Goal: Task Accomplishment & Management: Complete application form

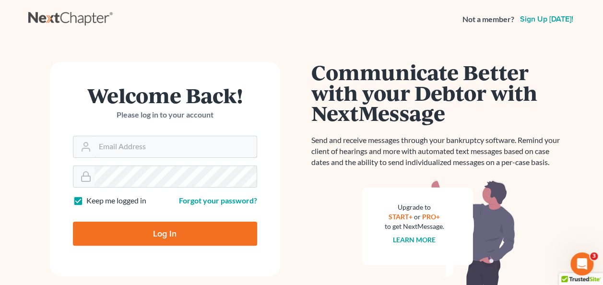
type input "[PERSON_NAME][EMAIL_ADDRESS][PERSON_NAME][DOMAIN_NAME]"
click at [189, 231] on input "Log In" at bounding box center [165, 234] width 184 height 24
type input "Thinking..."
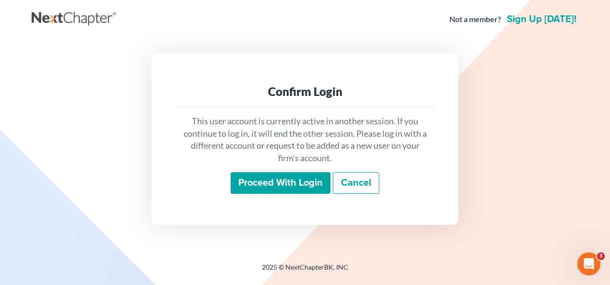
click at [295, 185] on input "Proceed with login" at bounding box center [281, 183] width 100 height 22
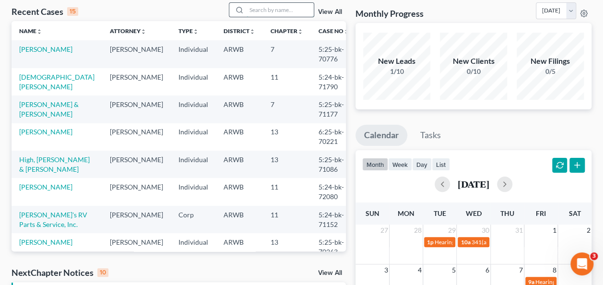
click at [270, 4] on input "search" at bounding box center [280, 10] width 67 height 14
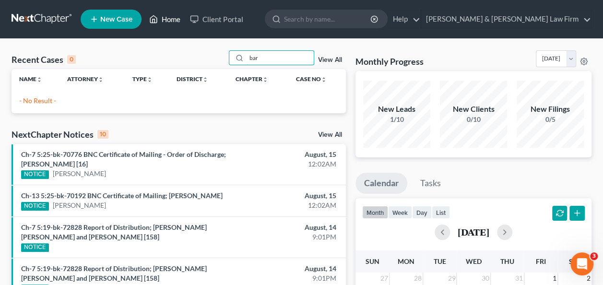
type input "bar"
click at [164, 20] on link "Home" at bounding box center [164, 19] width 41 height 17
click at [111, 20] on span "New Case" at bounding box center [116, 19] width 32 height 7
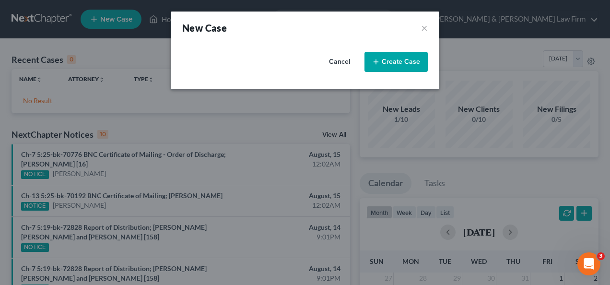
select select "6"
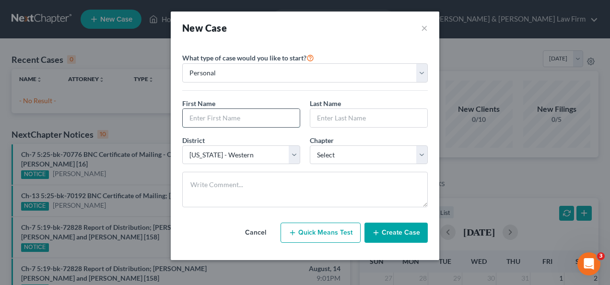
click at [234, 119] on input "text" at bounding box center [241, 118] width 117 height 18
type input "Drew & Renette"
click at [336, 118] on input "text" at bounding box center [368, 118] width 117 height 18
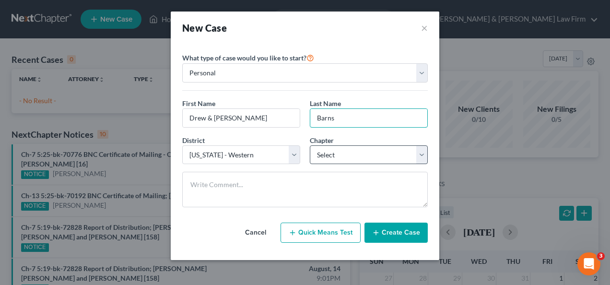
type input "Barns"
click at [418, 153] on select "Select 7 11 12 13" at bounding box center [369, 154] width 118 height 19
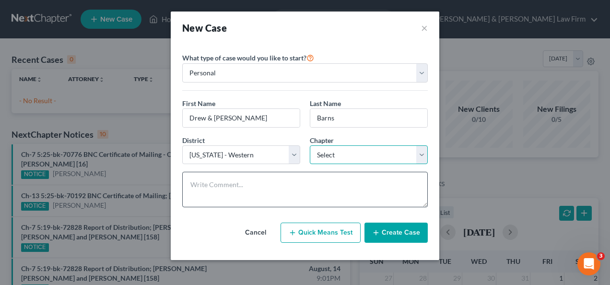
select select "0"
click at [310, 145] on select "Select 7 11 12 13" at bounding box center [369, 154] width 118 height 19
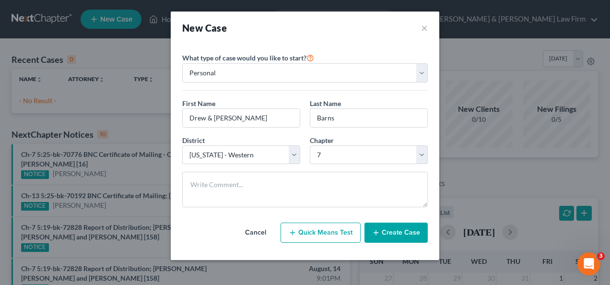
click at [388, 230] on button "Create Case" at bounding box center [396, 233] width 63 height 20
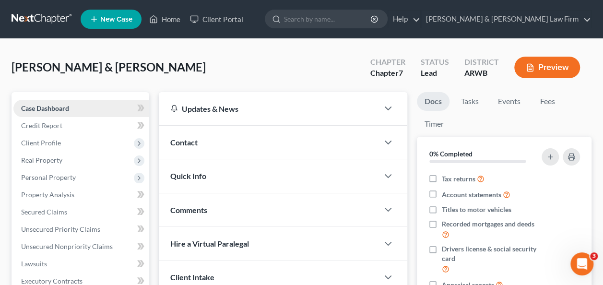
click at [49, 106] on span "Case Dashboard" at bounding box center [45, 108] width 48 height 8
click at [37, 127] on span "Credit Report" at bounding box center [41, 125] width 41 height 8
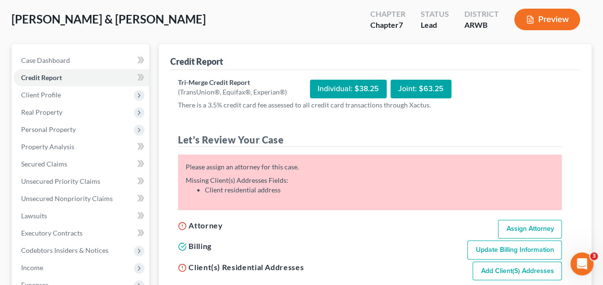
scroll to position [96, 0]
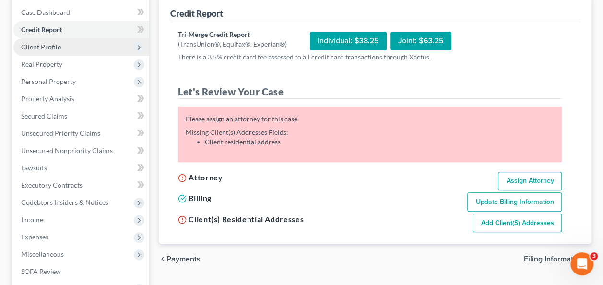
click at [42, 49] on span "Client Profile" at bounding box center [41, 47] width 40 height 8
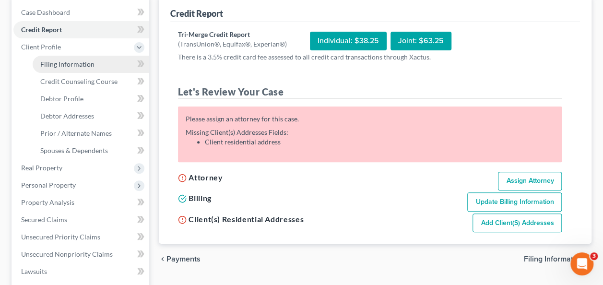
click at [73, 61] on span "Filing Information" at bounding box center [67, 64] width 54 height 8
select select "1"
select select "0"
select select "6"
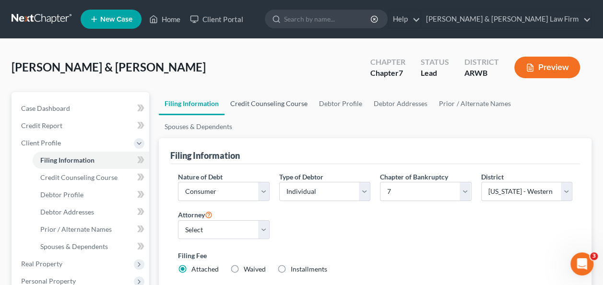
click at [276, 103] on link "Credit Counseling Course" at bounding box center [269, 103] width 89 height 23
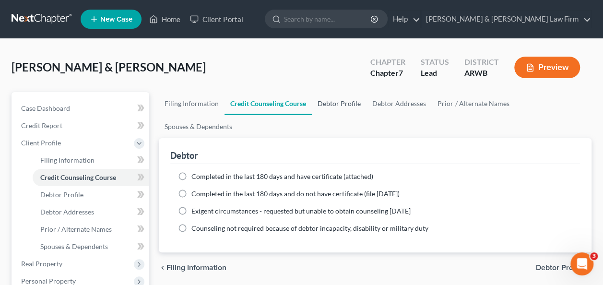
click at [335, 104] on link "Debtor Profile" at bounding box center [339, 103] width 55 height 23
select select "0"
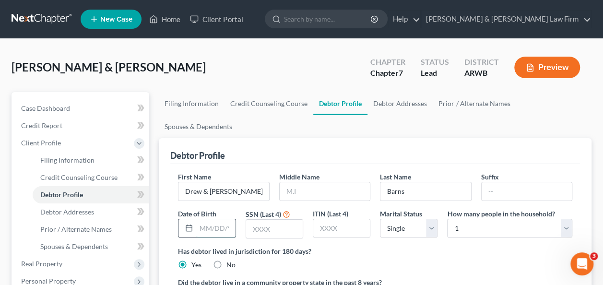
click at [225, 219] on input "text" at bounding box center [215, 228] width 39 height 18
type input "08/24/1963"
click at [286, 220] on input "text" at bounding box center [274, 229] width 57 height 18
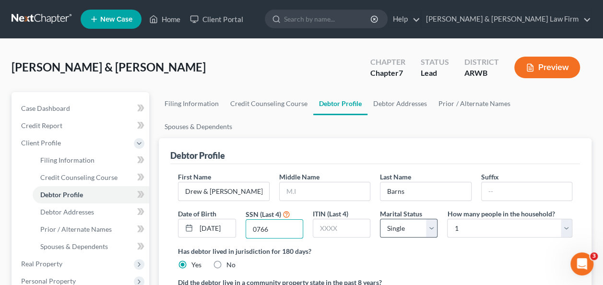
type input "0766"
click at [432, 219] on select "Select Single Married Separated Divorced Widowed" at bounding box center [409, 228] width 58 height 19
select select "1"
click at [380, 219] on select "Select Single Married Separated Divorced Widowed" at bounding box center [409, 228] width 58 height 19
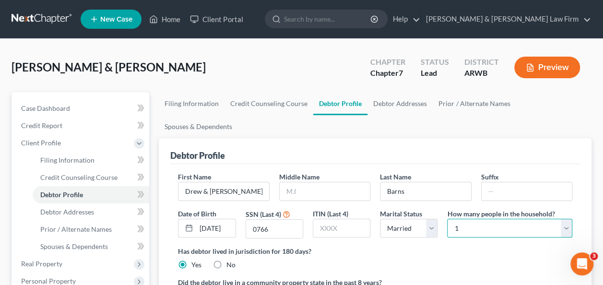
click at [565, 219] on select "Select 1 2 3 4 5 6 7 8 9 10 11 12 13 14 15 16 17 18 19 20" at bounding box center [509, 228] width 125 height 19
select select "1"
click at [447, 219] on select "Select 1 2 3 4 5 6 7 8 9 10 11 12 13 14 15 16 17 18 19 20" at bounding box center [509, 228] width 125 height 19
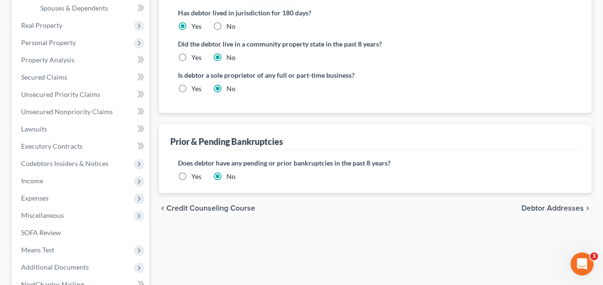
scroll to position [240, 0]
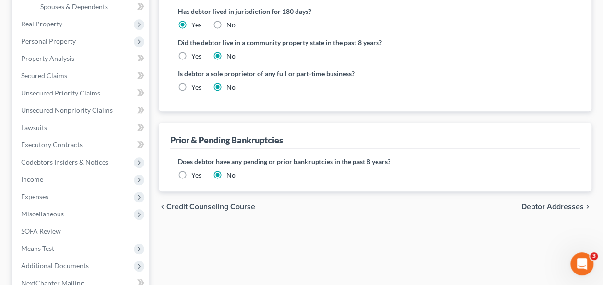
click at [536, 203] on span "Debtor Addresses" at bounding box center [552, 207] width 62 height 8
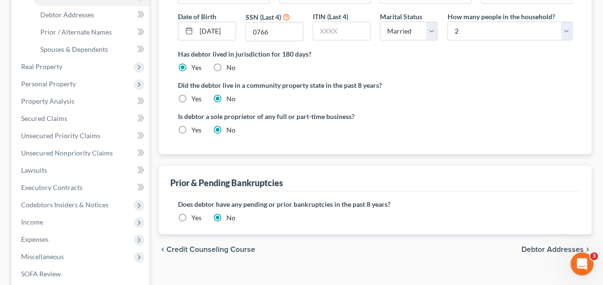
select select "0"
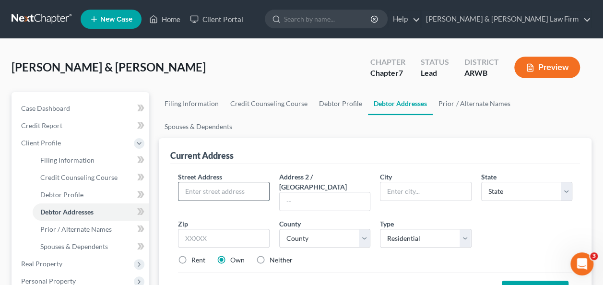
click at [217, 182] on input "text" at bounding box center [223, 191] width 90 height 18
type input "50 Rath Drive"
click at [421, 182] on input "text" at bounding box center [425, 191] width 90 height 18
type input "e"
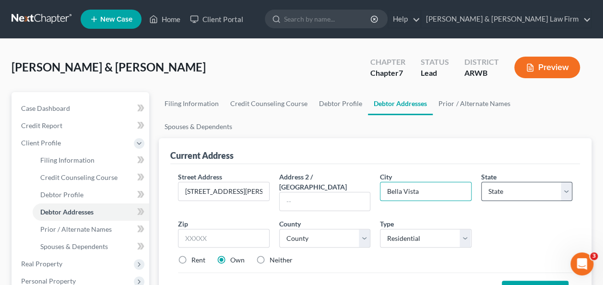
type input "Bella Vista"
click at [565, 182] on select "State AL AK AR AZ CA CO CT DE DC FL GA GU HI ID IL IN IA KS KY LA ME MD MA MI M…" at bounding box center [526, 191] width 91 height 19
select select "2"
click at [481, 182] on select "State AL AK AR AZ CA CO CT DE DC FL GA GU HI ID IL IN IA KS KY LA ME MD MA MI M…" at bounding box center [526, 191] width 91 height 19
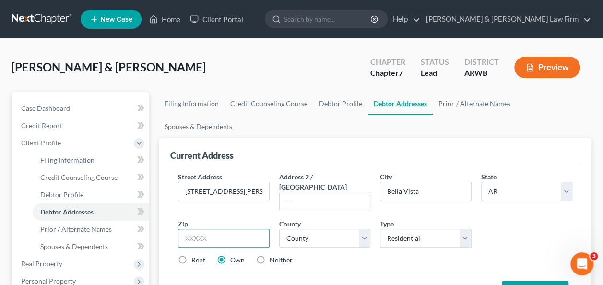
click at [216, 229] on input "text" at bounding box center [223, 238] width 91 height 19
type input "72715"
click at [366, 229] on select "County Arkansas County Ashley County Baxter County Benton County Boone County B…" at bounding box center [324, 238] width 91 height 19
select select "3"
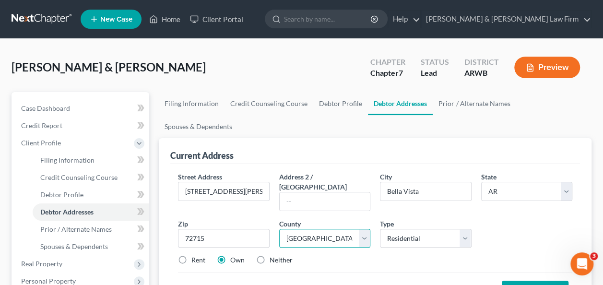
click at [279, 229] on select "County Arkansas County Ashley County Baxter County Benton County Boone County B…" at bounding box center [324, 238] width 91 height 19
click at [197, 103] on link "Filing Information" at bounding box center [192, 103] width 66 height 23
select select "1"
select select "0"
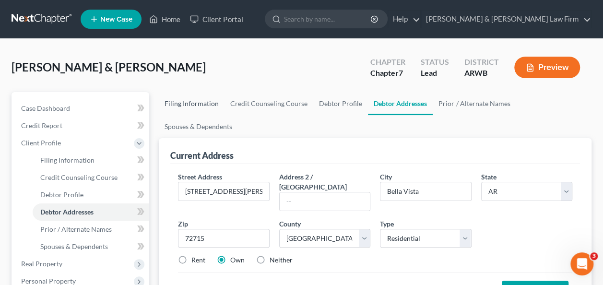
select select "6"
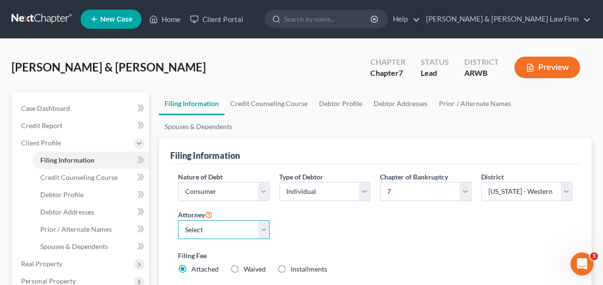
click at [265, 220] on select "Select Stacy Alexander - ARWB David Nixon - ARWB" at bounding box center [223, 229] width 91 height 19
select select "0"
click at [178, 220] on select "Select Stacy Alexander - ARWB David Nixon - ARWB" at bounding box center [223, 229] width 91 height 19
click at [377, 214] on div "Nature of Debt Select Business Consumer Other Nature of Business Select Clearin…" at bounding box center [375, 227] width 404 height 110
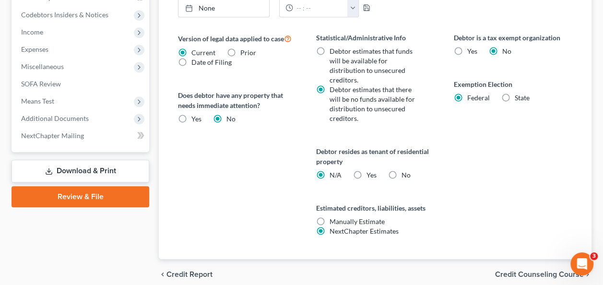
scroll to position [393, 0]
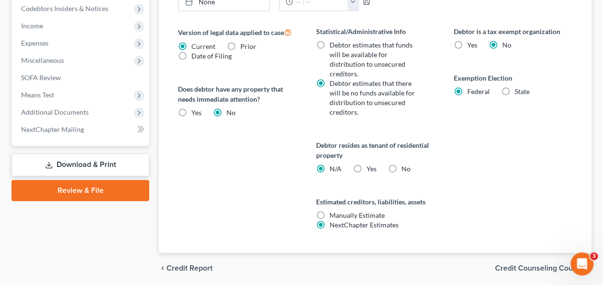
click at [524, 264] on span "Credit Counseling Course" at bounding box center [539, 268] width 89 height 8
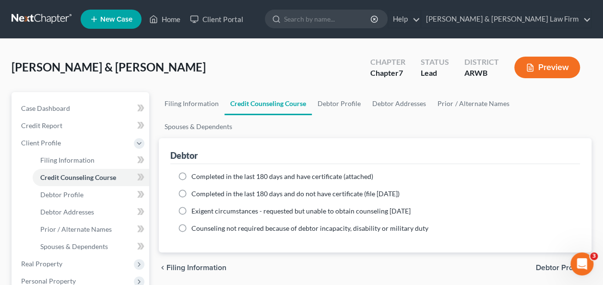
click at [548, 264] on span "Debtor Profile" at bounding box center [560, 268] width 48 height 8
select select "1"
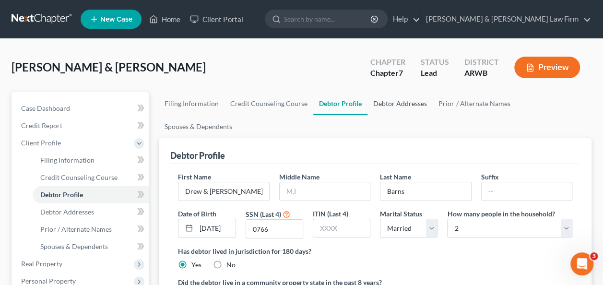
click at [399, 102] on link "Debtor Addresses" at bounding box center [399, 103] width 65 height 23
select select "0"
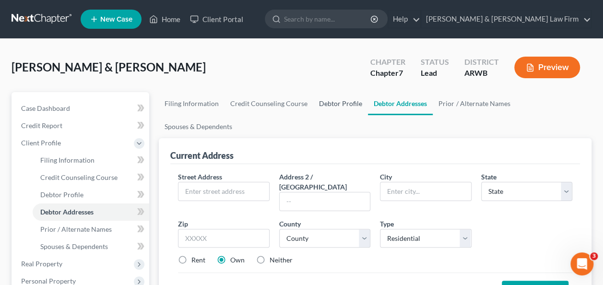
click at [341, 106] on link "Debtor Profile" at bounding box center [340, 103] width 55 height 23
select select "1"
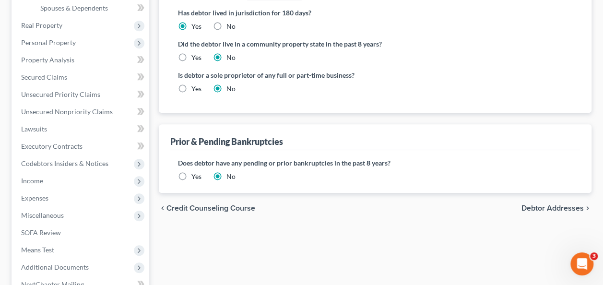
scroll to position [240, 0]
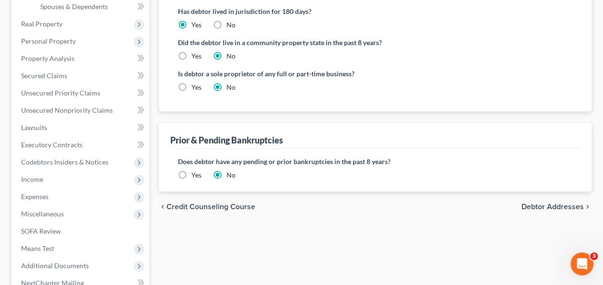
click at [533, 203] on span "Debtor Addresses" at bounding box center [552, 207] width 62 height 8
select select "0"
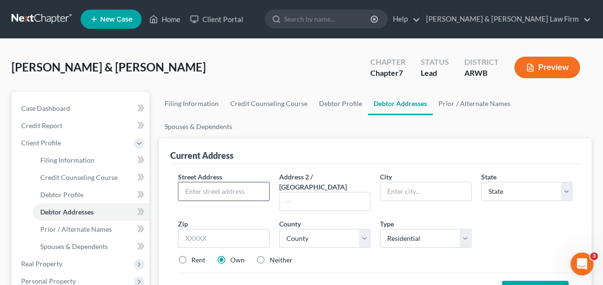
click at [227, 182] on input "text" at bounding box center [223, 191] width 90 height 18
type input "50 Rath Drive`"
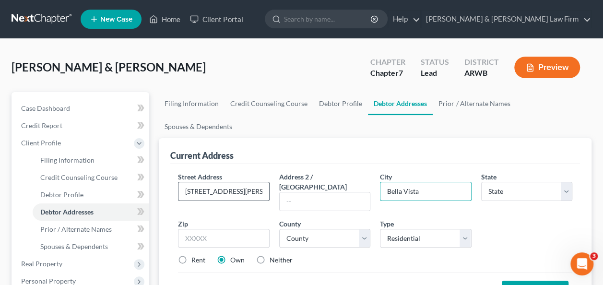
type input "Bella Vista"
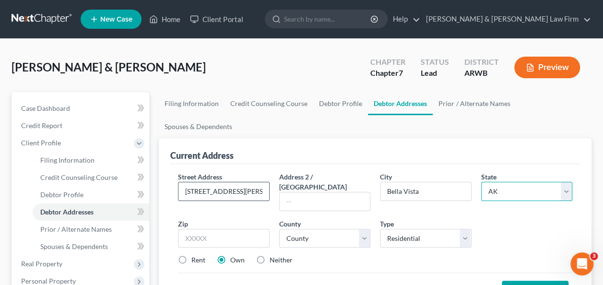
select select "2"
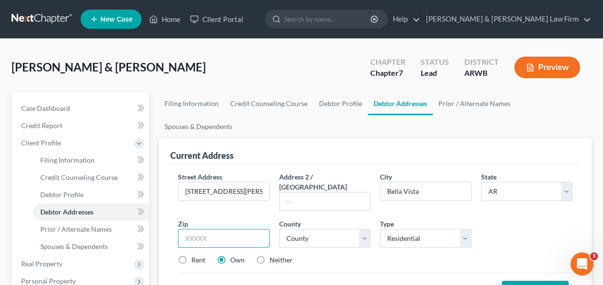
click at [215, 229] on input "text" at bounding box center [223, 238] width 91 height 19
type input "72715"
click at [313, 229] on select "County Arkansas County Ashley County Baxter County Benton County Boone County B…" at bounding box center [324, 238] width 91 height 19
select select "3"
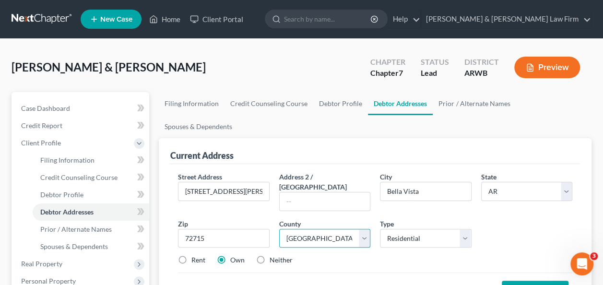
click at [279, 229] on select "County Arkansas County Ashley County Baxter County Benton County Boone County B…" at bounding box center [324, 238] width 91 height 19
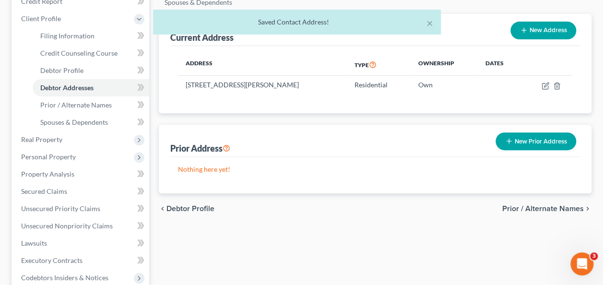
scroll to position [144, 0]
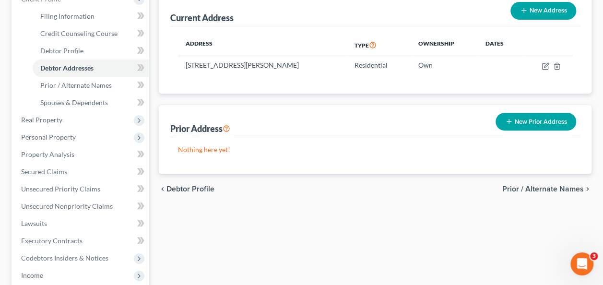
click at [538, 185] on span "Prior / Alternate Names" at bounding box center [543, 189] width 82 height 8
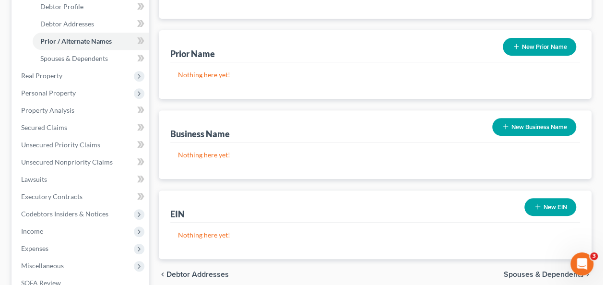
scroll to position [240, 0]
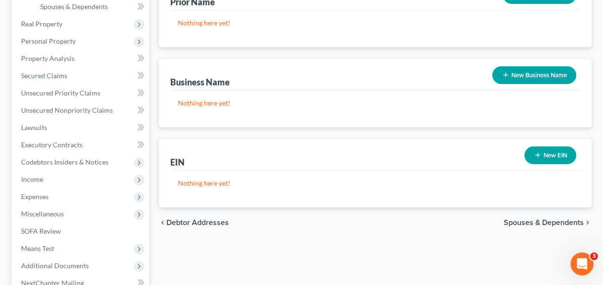
click at [509, 219] on span "Spouses & Dependents" at bounding box center [544, 223] width 80 height 8
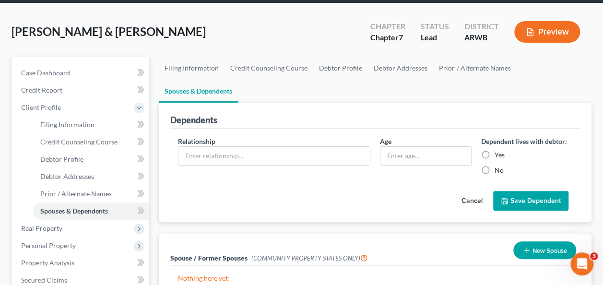
scroll to position [96, 0]
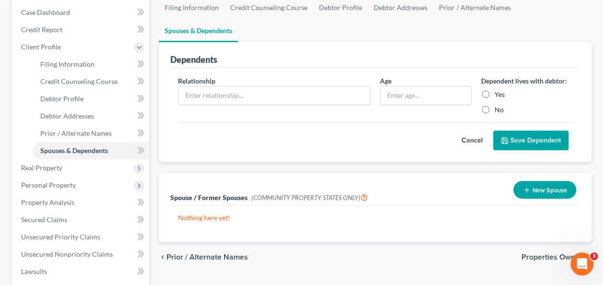
click at [539, 253] on span "Properties Owned" at bounding box center [552, 257] width 62 height 8
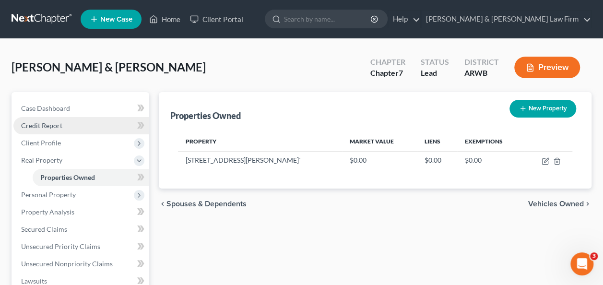
click at [48, 128] on span "Credit Report" at bounding box center [41, 125] width 41 height 8
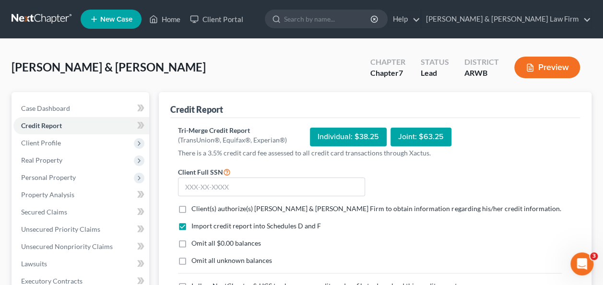
click at [423, 136] on div "Joint: $63.25" at bounding box center [421, 137] width 61 height 19
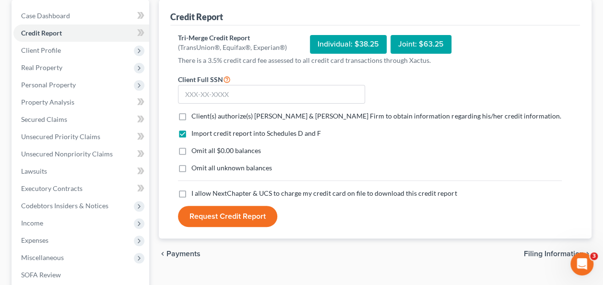
scroll to position [96, 0]
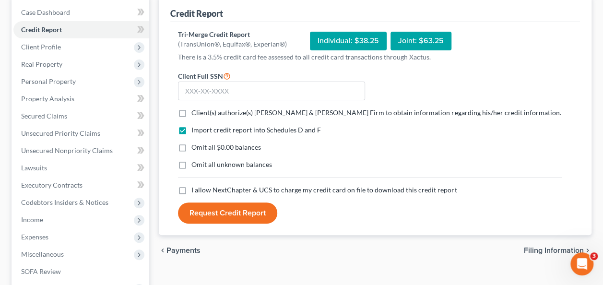
click at [191, 115] on label "Client(s) authorize(s) Nixon & Alexander Law Firm to obtain information regardi…" at bounding box center [375, 113] width 369 height 10
click at [195, 114] on input "Client(s) authorize(s) Nixon & Alexander Law Firm to obtain information regardi…" at bounding box center [198, 111] width 6 height 6
checkbox input "true"
click at [261, 88] on input "text" at bounding box center [271, 91] width 187 height 19
click at [237, 88] on input "text" at bounding box center [271, 91] width 187 height 19
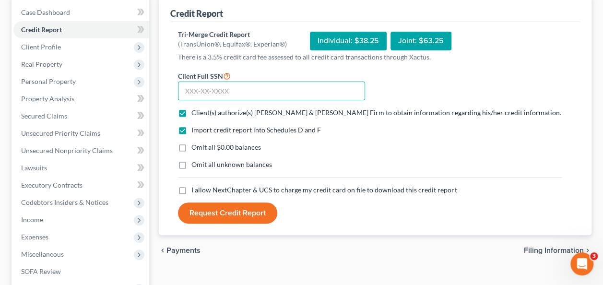
click at [218, 88] on input "text" at bounding box center [271, 91] width 187 height 19
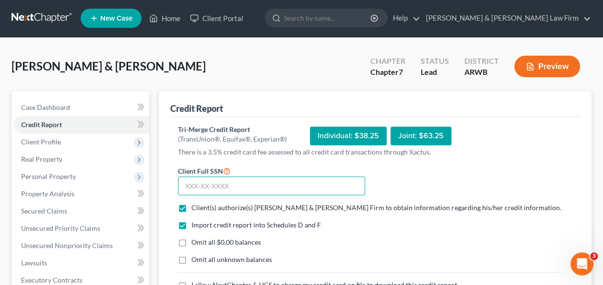
scroll to position [0, 0]
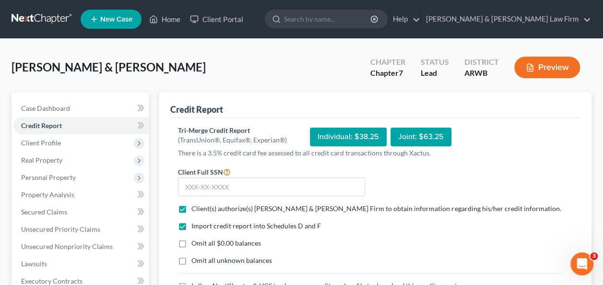
click at [401, 134] on div "Joint: $63.25" at bounding box center [421, 137] width 61 height 19
drag, startPoint x: 226, startPoint y: 184, endPoint x: 234, endPoint y: 188, distance: 8.2
click at [234, 188] on input "text" at bounding box center [271, 187] width 187 height 19
type input "414-17-0766"
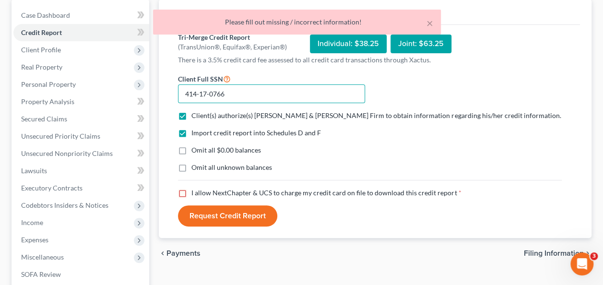
scroll to position [96, 0]
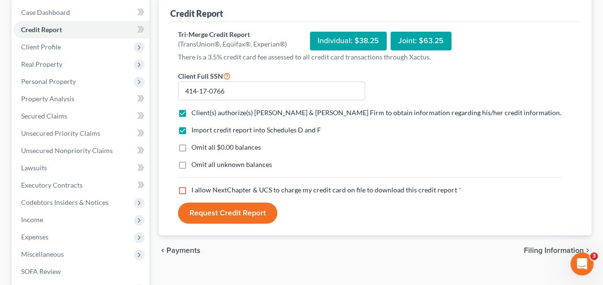
click at [191, 189] on label "I allow NextChapter & UCS to charge my credit card on file to download this cre…" at bounding box center [326, 190] width 270 height 10
click at [195, 189] on input "I allow NextChapter & UCS to charge my credit card on file to download this cre…" at bounding box center [198, 188] width 6 height 6
checkbox input "true"
click at [231, 91] on input "414-17-0766" at bounding box center [271, 91] width 187 height 19
click at [178, 202] on button "Request Credit Report" at bounding box center [227, 212] width 99 height 21
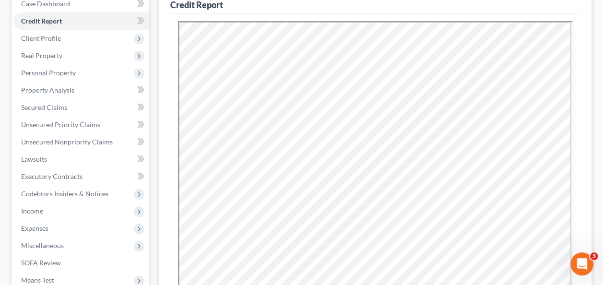
scroll to position [48, 0]
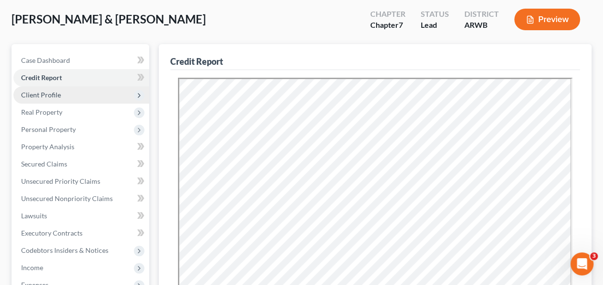
click at [55, 94] on span "Client Profile" at bounding box center [41, 95] width 40 height 8
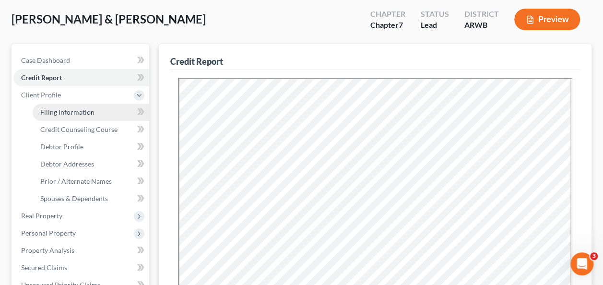
click at [86, 114] on span "Filing Information" at bounding box center [67, 112] width 54 height 8
select select "1"
select select "0"
select select "6"
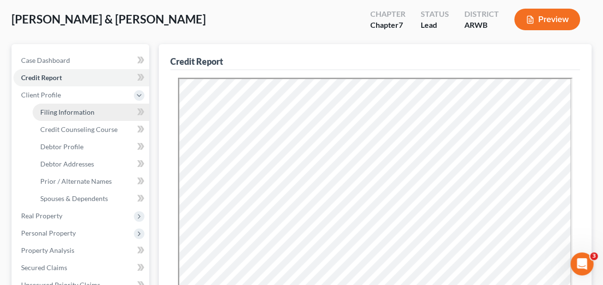
select select "0"
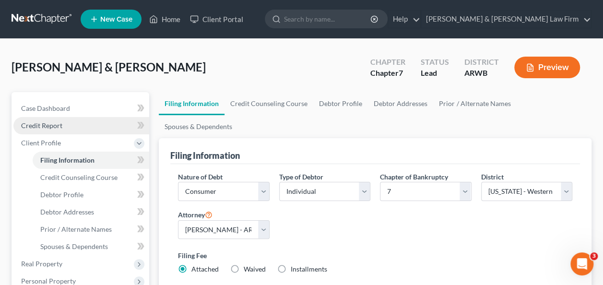
click at [43, 130] on link "Credit Report" at bounding box center [81, 125] width 136 height 17
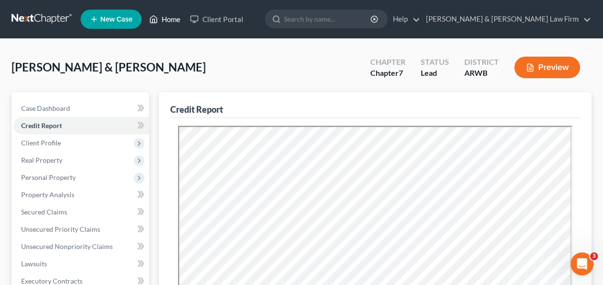
click at [169, 20] on link "Home" at bounding box center [164, 19] width 41 height 17
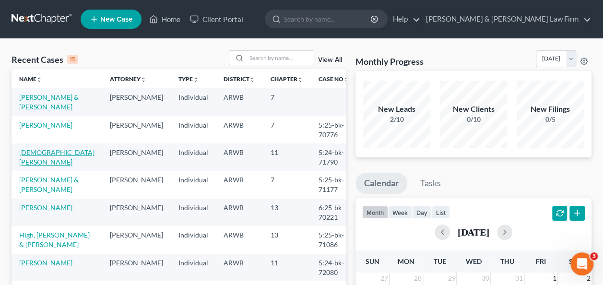
click at [53, 154] on link "Church, Kenneth" at bounding box center [56, 157] width 75 height 18
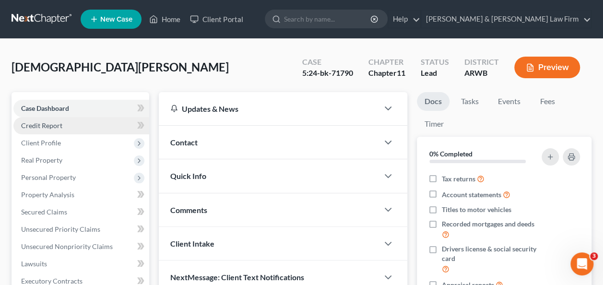
click at [44, 126] on span "Credit Report" at bounding box center [41, 125] width 41 height 8
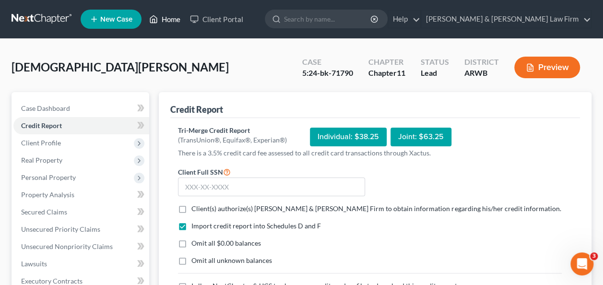
click at [166, 18] on link "Home" at bounding box center [164, 19] width 41 height 17
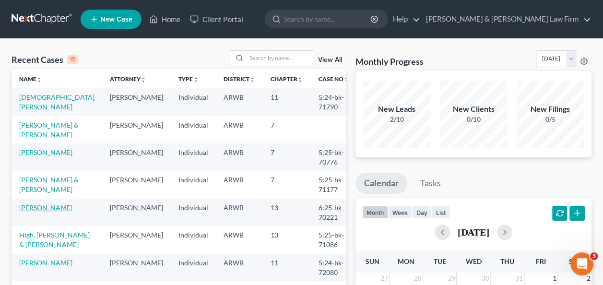
click at [49, 206] on link "Currie, James" at bounding box center [45, 207] width 53 height 8
select select "0"
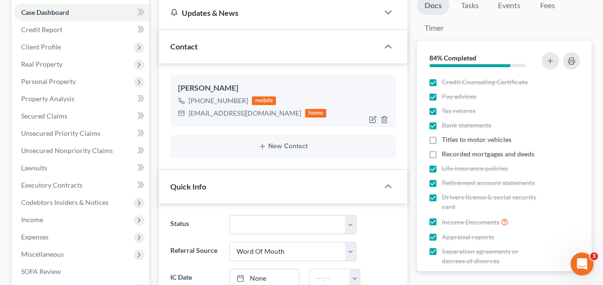
scroll to position [48, 0]
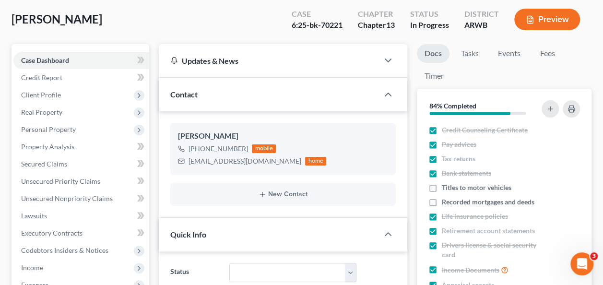
click at [552, 15] on button "Preview" at bounding box center [547, 20] width 66 height 22
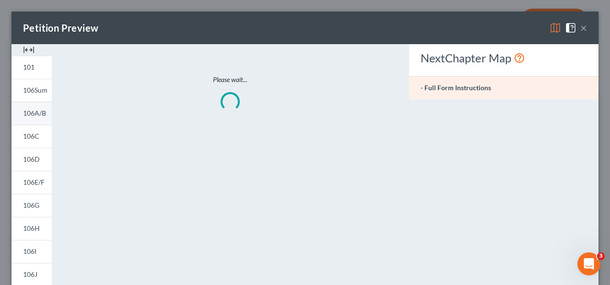
click at [22, 109] on link "106A/B" at bounding box center [32, 113] width 40 height 23
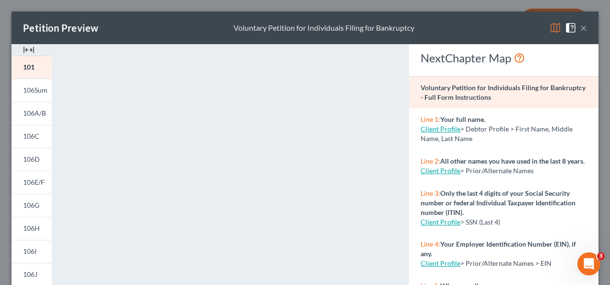
click at [580, 29] on button "×" at bounding box center [583, 28] width 7 height 12
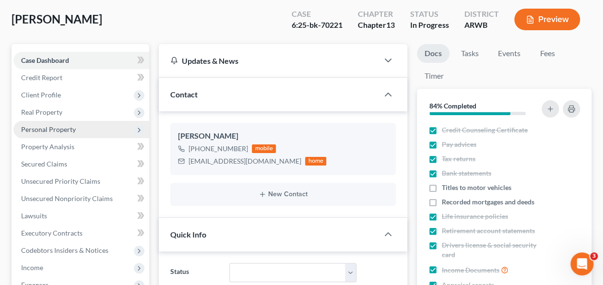
click at [59, 130] on span "Personal Property" at bounding box center [48, 129] width 55 height 8
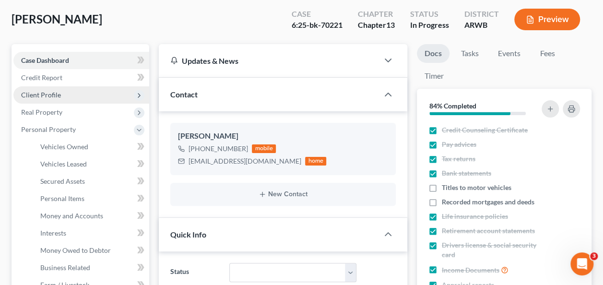
click at [53, 92] on span "Client Profile" at bounding box center [41, 95] width 40 height 8
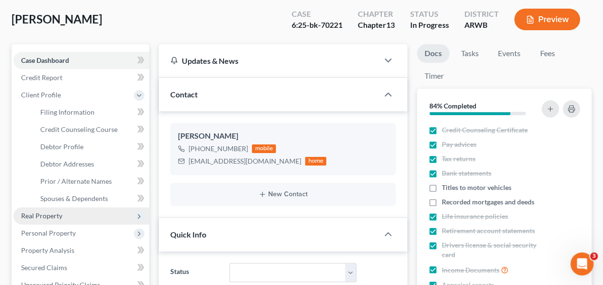
click at [48, 213] on span "Real Property" at bounding box center [41, 216] width 41 height 8
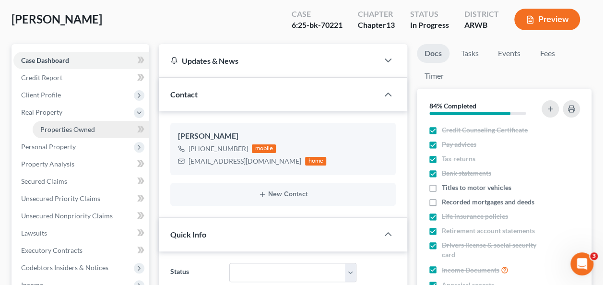
click at [73, 128] on span "Properties Owned" at bounding box center [67, 129] width 55 height 8
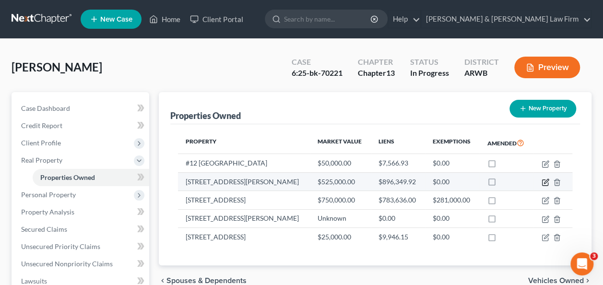
click at [546, 180] on icon "button" at bounding box center [546, 182] width 8 height 8
select select "2"
select select "11"
select select "0"
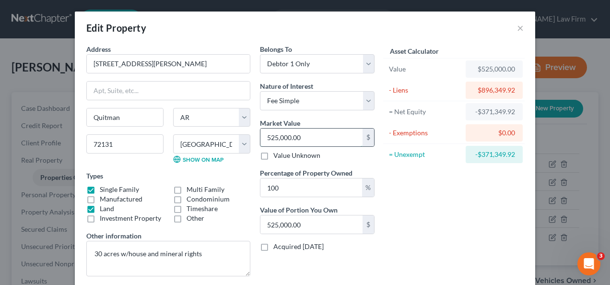
click at [299, 135] on input "525,000.00" at bounding box center [312, 138] width 102 height 18
type input "4"
type input "4.00"
type input "47"
type input "47.00"
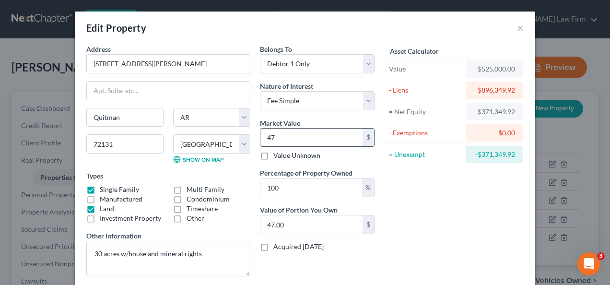
type input "475"
type input "475.00"
type input "4751"
type input "4,751.00"
type input "4,7510"
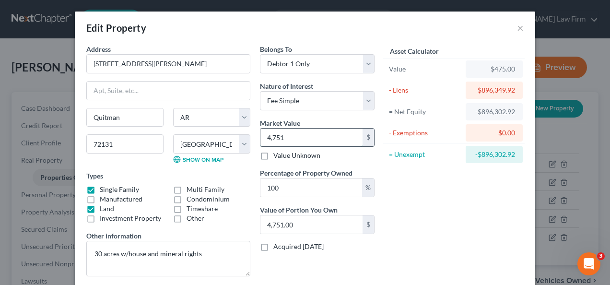
type input "47,510.00"
type input "47,5100"
type input "475,100.00"
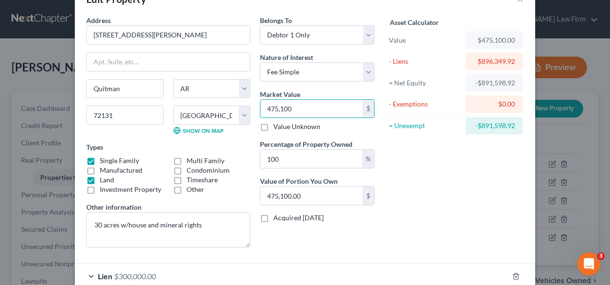
scroll to position [48, 0]
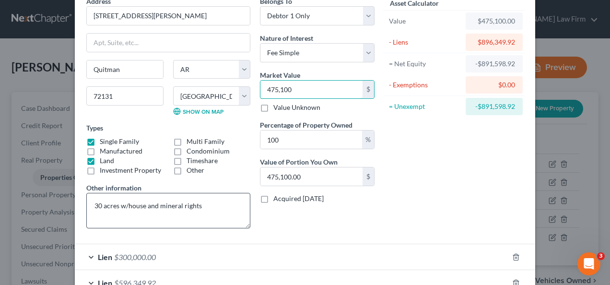
type input "475,100"
click at [90, 204] on textarea "30 acres w/house and mineral rights" at bounding box center [168, 211] width 164 height 36
click at [201, 202] on textarea "30 acres w/house and mineral rights" at bounding box center [168, 211] width 164 height 36
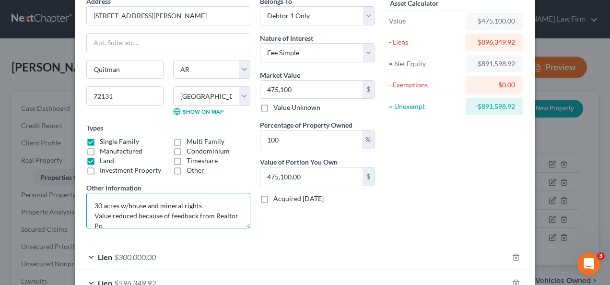
scroll to position [2, 0]
click at [94, 193] on textarea "30 acres w/house and mineral rights Value reduced because of feedback from Real…" at bounding box center [168, 211] width 164 height 36
click at [90, 202] on textarea "30 acres w/house and mineral rights Value reduced because of feedback from Real…" at bounding box center [168, 211] width 164 height 36
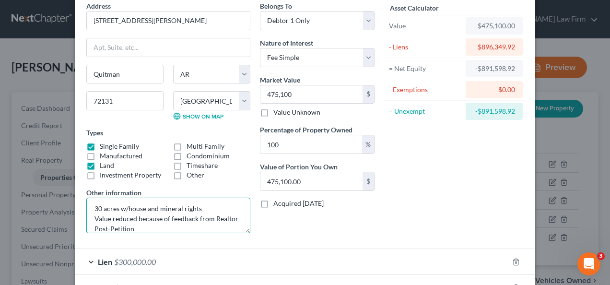
scroll to position [0, 0]
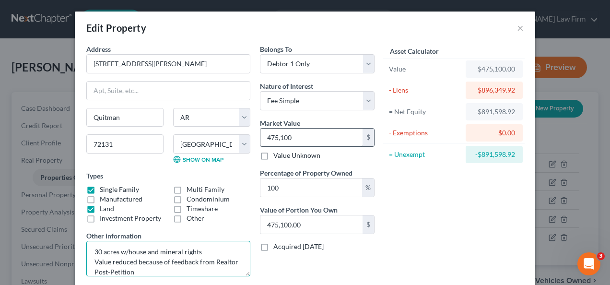
type textarea "30 acres w/house and mineral rights Value reduced because of feedback from Real…"
click at [299, 137] on input "475,100" at bounding box center [312, 138] width 102 height 18
type input "475,100.00"
click at [441, 213] on div "Asset Calculator Value $475,100.00 - Liens $896,349.92 = Net Equity -$421,249.9…" at bounding box center [453, 164] width 149 height 240
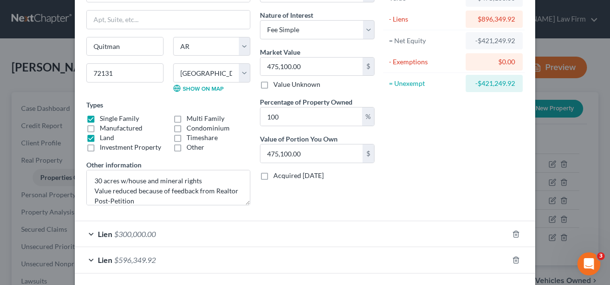
scroll to position [110, 0]
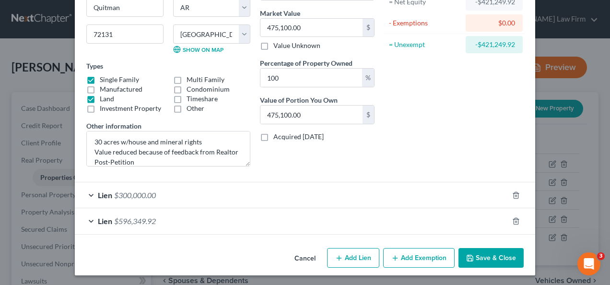
click at [483, 256] on button "Save & Close" at bounding box center [491, 258] width 65 height 20
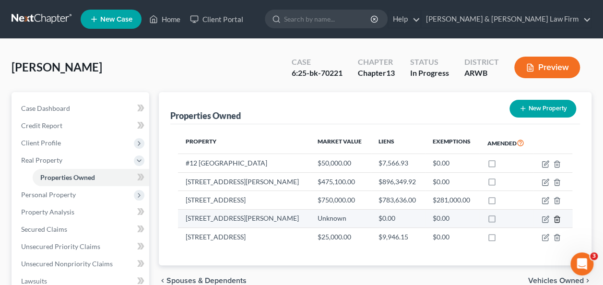
click at [558, 220] on icon "button" at bounding box center [557, 219] width 8 height 8
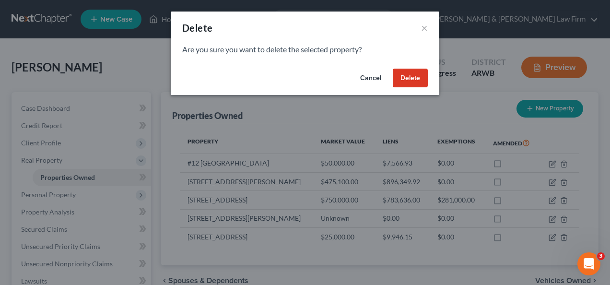
click at [412, 77] on button "Delete" at bounding box center [410, 78] width 35 height 19
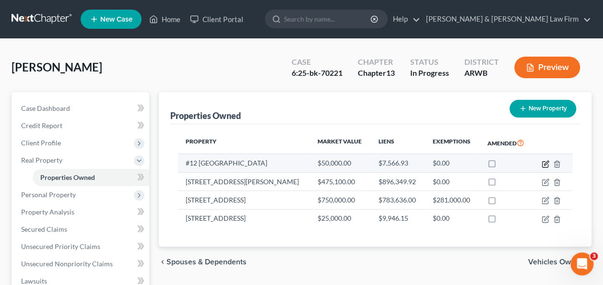
click at [546, 162] on icon "button" at bounding box center [546, 163] width 4 height 4
select select "2"
select select "70"
select select "3"
select select "0"
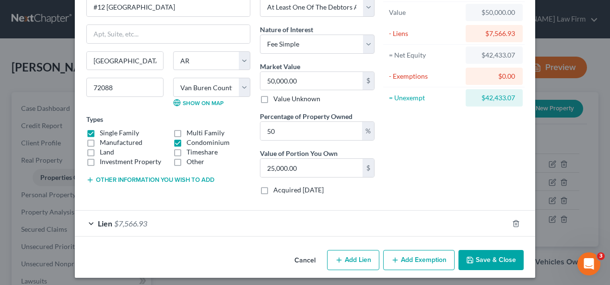
scroll to position [59, 0]
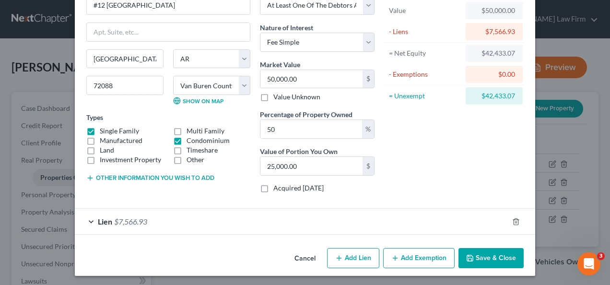
click at [137, 178] on button "Other information you wish to add" at bounding box center [150, 178] width 128 height 8
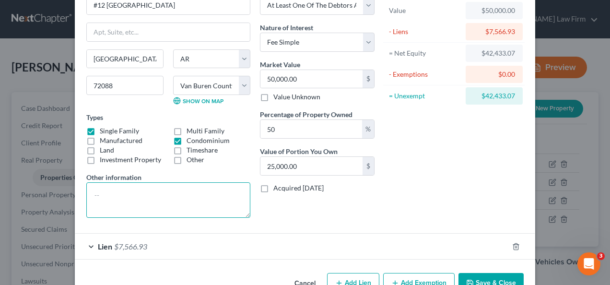
click at [108, 184] on textarea at bounding box center [168, 200] width 164 height 36
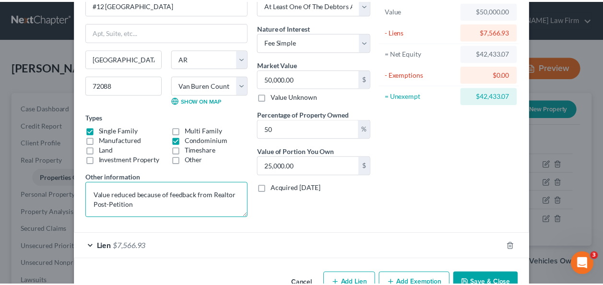
scroll to position [84, 0]
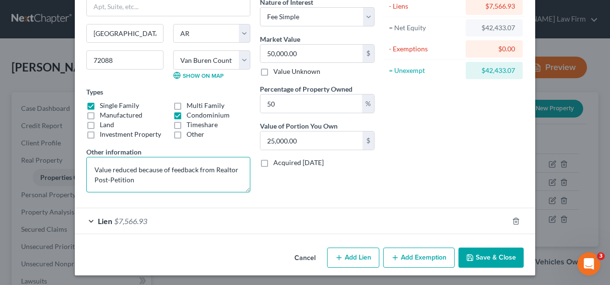
type textarea "Value reduced because of feedback from Realtor Post-Petition"
click at [471, 255] on icon "button" at bounding box center [470, 258] width 8 height 8
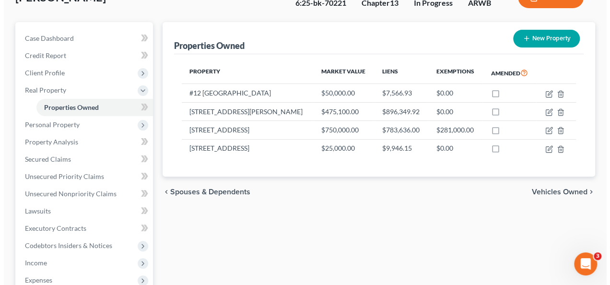
scroll to position [0, 0]
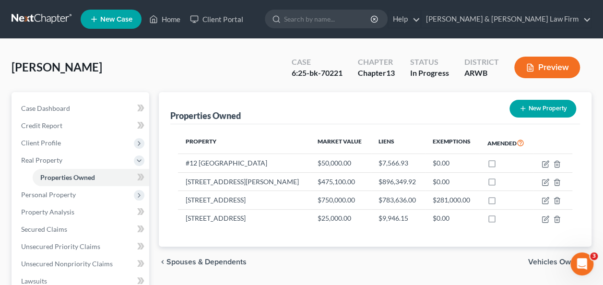
click at [544, 70] on button "Preview" at bounding box center [547, 68] width 66 height 22
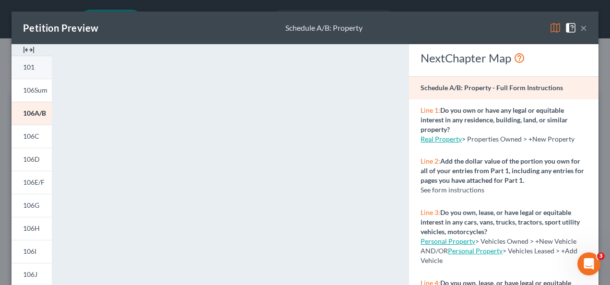
click at [40, 63] on link "101" at bounding box center [32, 67] width 40 height 23
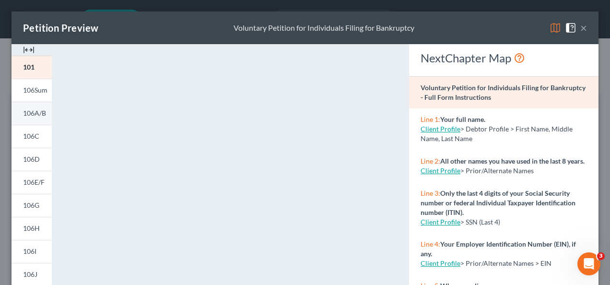
click at [47, 115] on link "106A/B" at bounding box center [32, 113] width 40 height 23
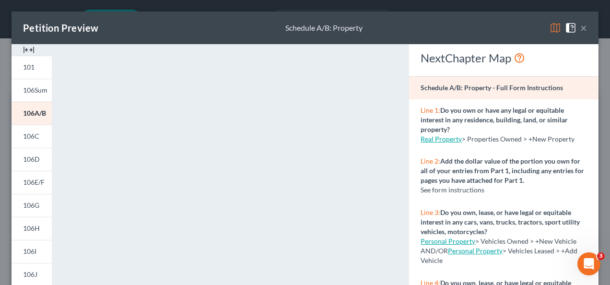
click at [580, 28] on button "×" at bounding box center [583, 28] width 7 height 12
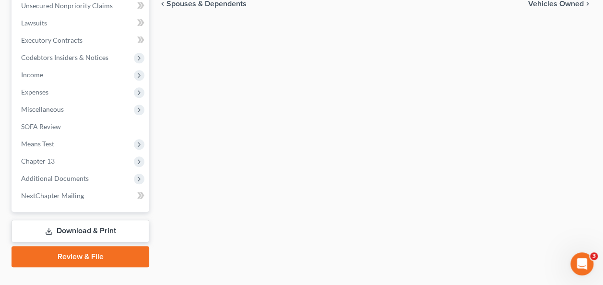
scroll to position [275, 0]
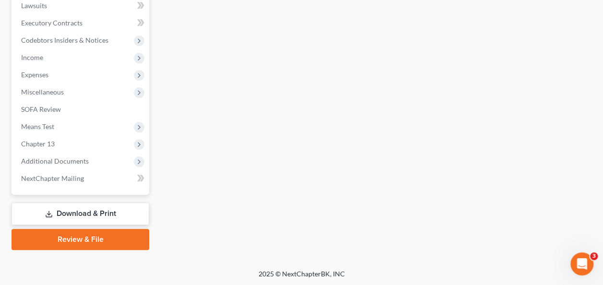
click at [95, 216] on link "Download & Print" at bounding box center [81, 213] width 138 height 23
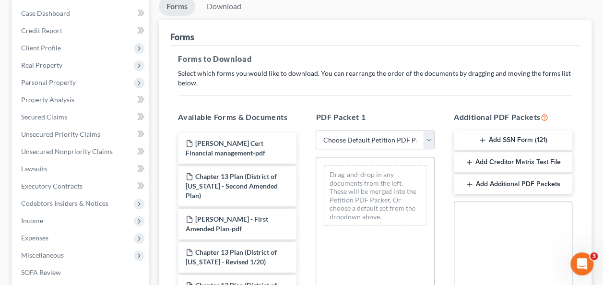
scroll to position [96, 0]
click at [427, 136] on select "Choose Default Petition PDF Packet Complete Bankruptcy Petition (all forms and …" at bounding box center [375, 139] width 118 height 19
select select "2"
click at [316, 130] on select "Choose Default Petition PDF Packet Complete Bankruptcy Petition (all forms and …" at bounding box center [375, 139] width 118 height 19
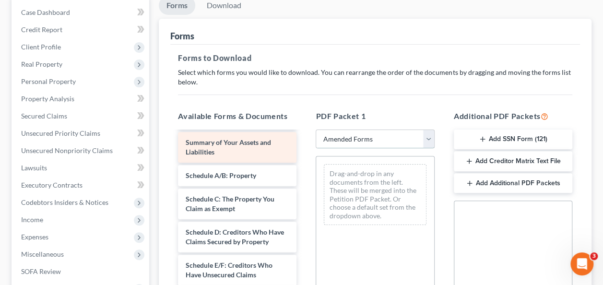
scroll to position [48, 0]
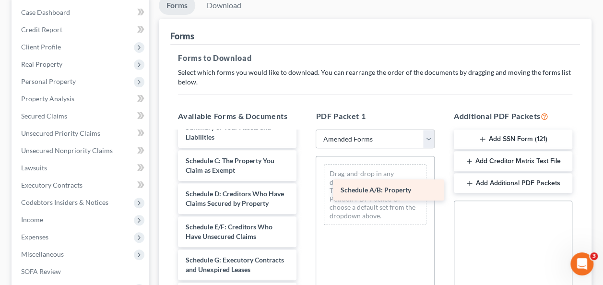
drag, startPoint x: 203, startPoint y: 172, endPoint x: 358, endPoint y: 192, distance: 156.3
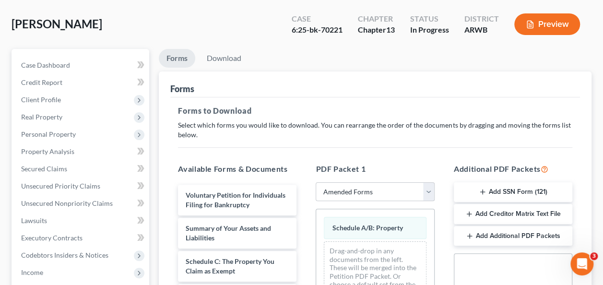
scroll to position [0, 0]
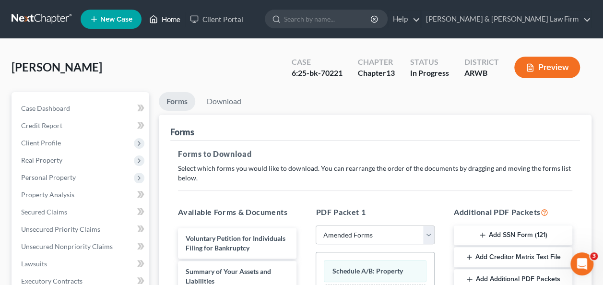
click at [167, 22] on link "Home" at bounding box center [164, 19] width 41 height 17
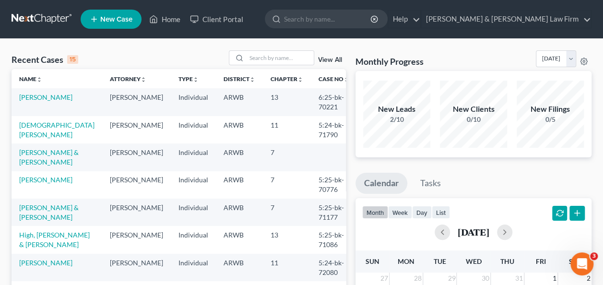
click at [137, 127] on td "David Nixon" at bounding box center [136, 129] width 69 height 27
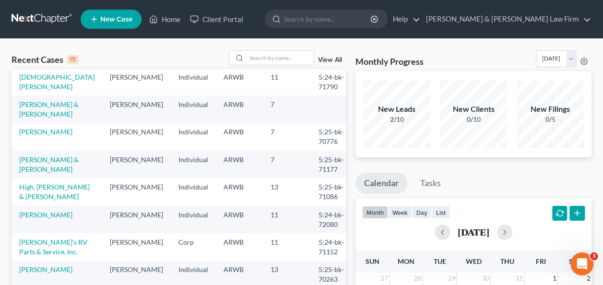
scroll to position [96, 0]
